Goal: Information Seeking & Learning: Check status

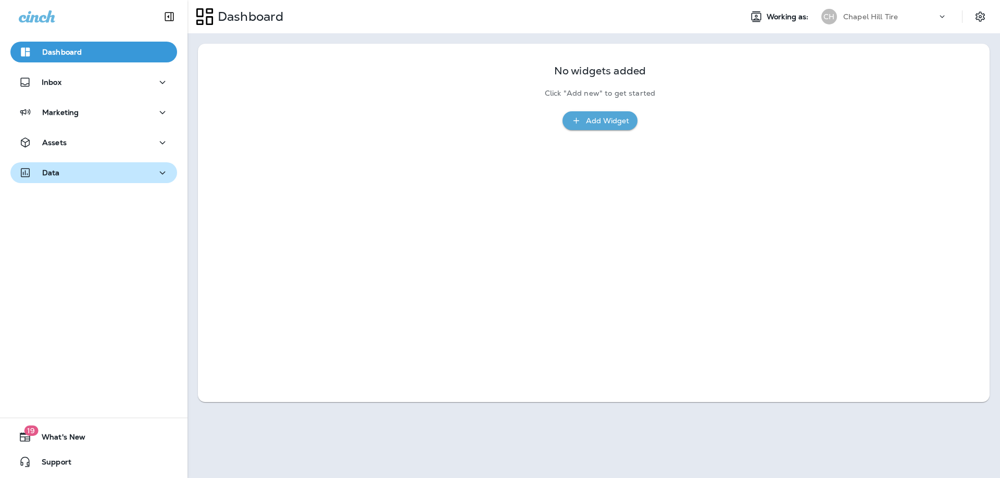
click at [70, 170] on div "Data" at bounding box center [94, 173] width 150 height 13
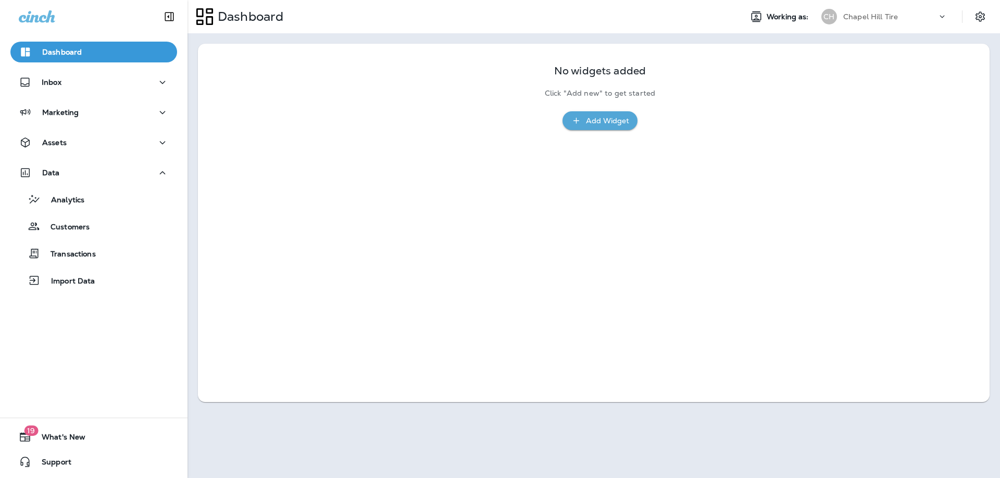
click at [923, 14] on div "Chapel Hill Tire" at bounding box center [890, 17] width 94 height 16
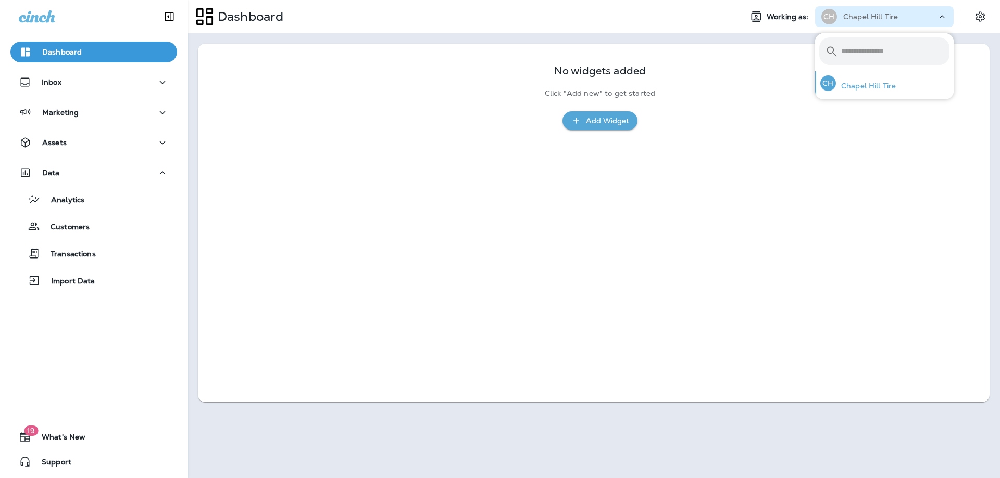
click at [864, 91] on div "[GEOGRAPHIC_DATA] Tire" at bounding box center [858, 83] width 84 height 24
click at [84, 49] on div "Dashboard" at bounding box center [94, 52] width 150 height 12
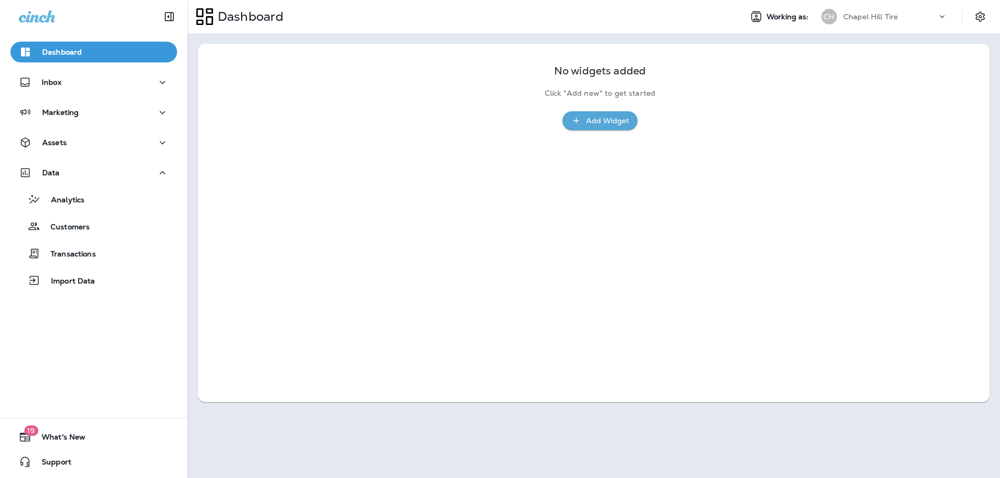
click at [212, 13] on use at bounding box center [204, 16] width 17 height 17
click at [65, 209] on button "Analytics" at bounding box center [93, 199] width 167 height 22
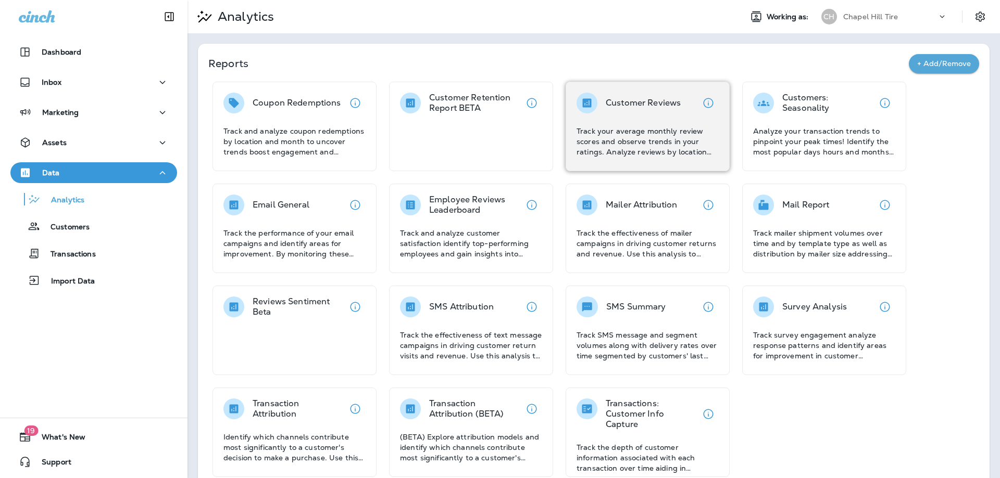
click at [633, 126] on p "Track your average monthly review scores and observe trends in your ratings. An…" at bounding box center [647, 141] width 142 height 31
